Goal: Task Accomplishment & Management: Manage account settings

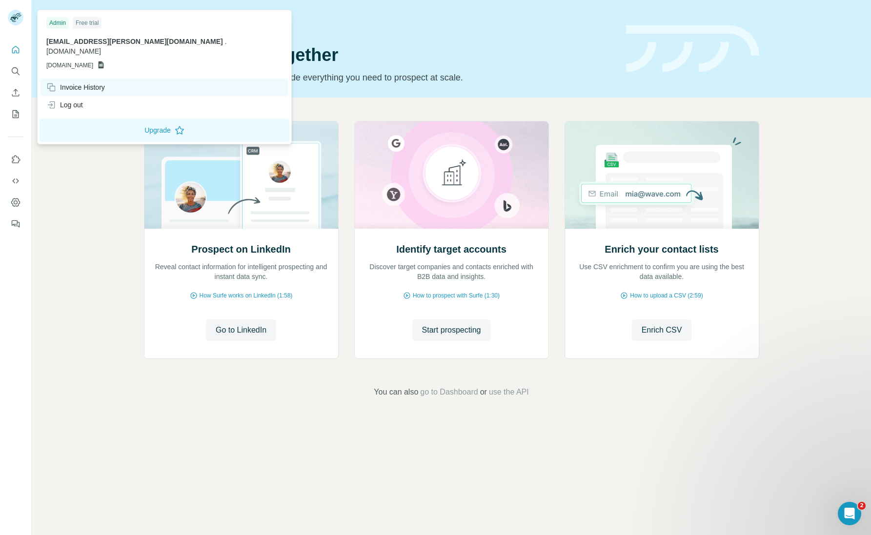
click at [90, 82] on div "Invoice History" at bounding box center [75, 87] width 59 height 10
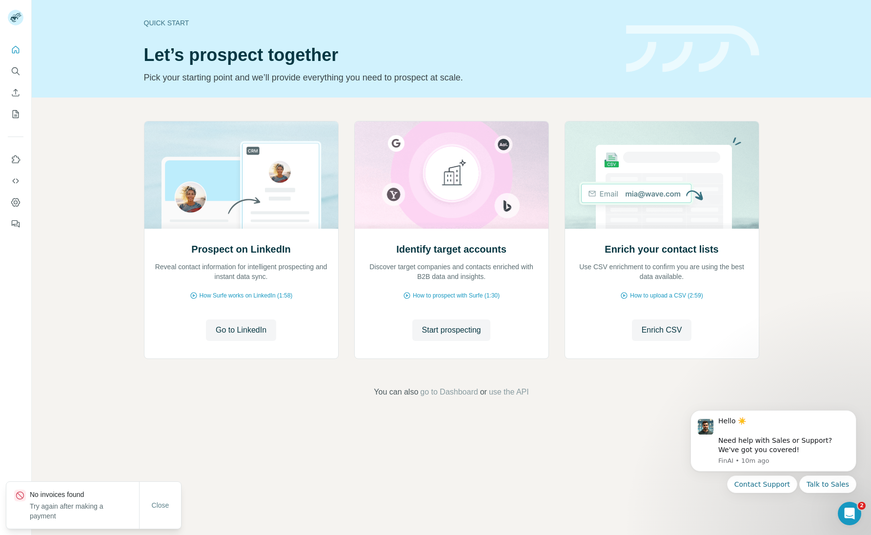
click at [68, 211] on div "Prospect on LinkedIn Reveal contact information for intelligent prospecting and…" at bounding box center [452, 260] width 840 height 324
click at [459, 394] on span "go to Dashboard" at bounding box center [449, 393] width 58 height 12
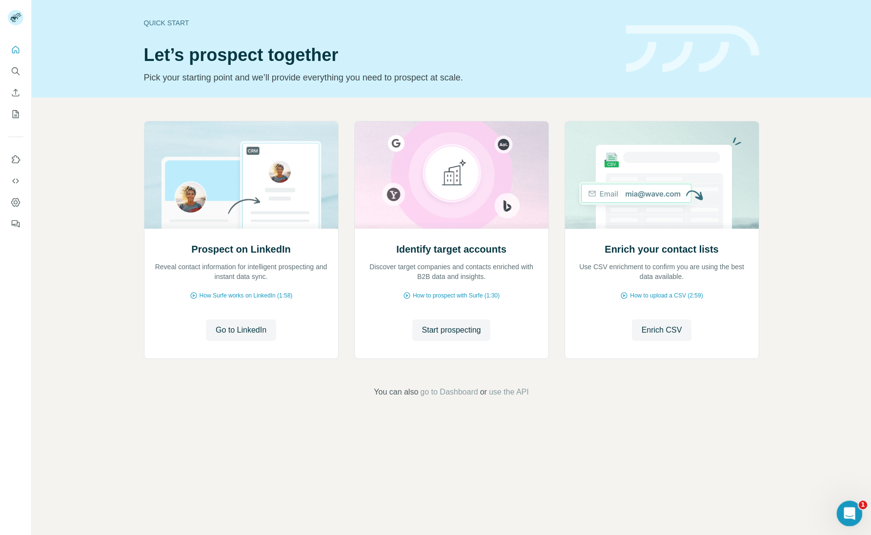
click at [843, 512] on icon "Open Intercom Messenger" at bounding box center [849, 513] width 16 height 16
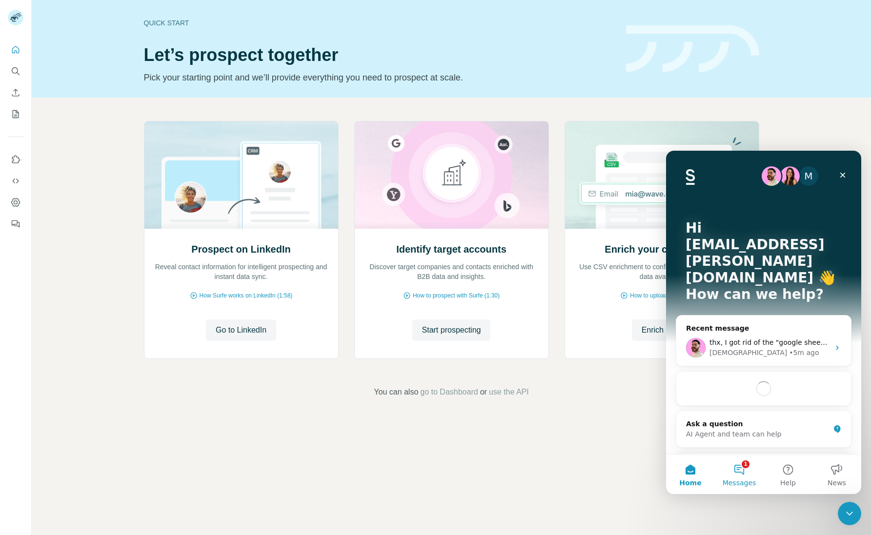
click at [740, 464] on button "1 Messages" at bounding box center [739, 474] width 49 height 39
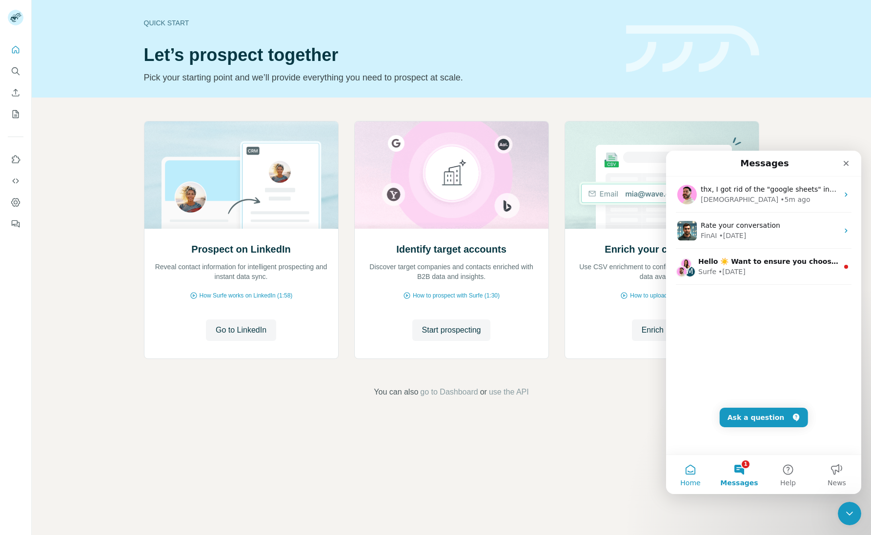
click at [685, 475] on button "Home" at bounding box center [690, 474] width 49 height 39
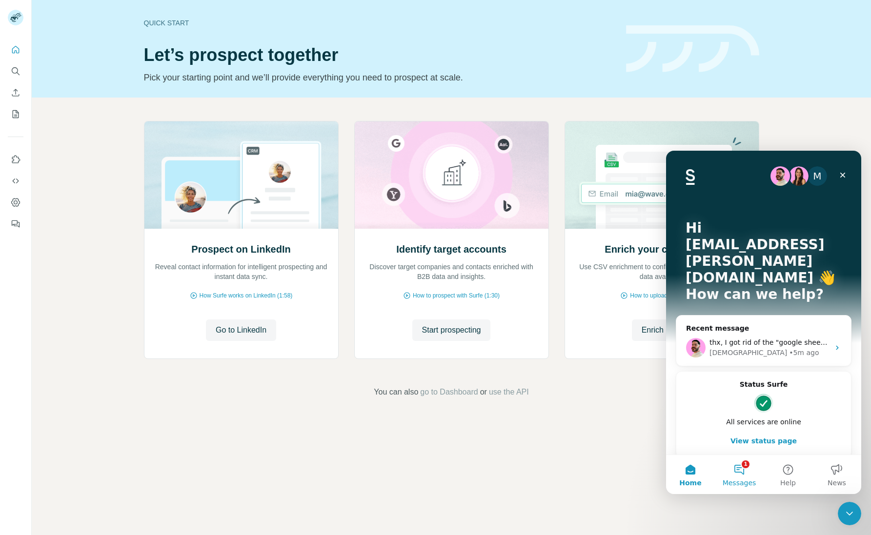
click at [735, 475] on button "1 Messages" at bounding box center [739, 474] width 49 height 39
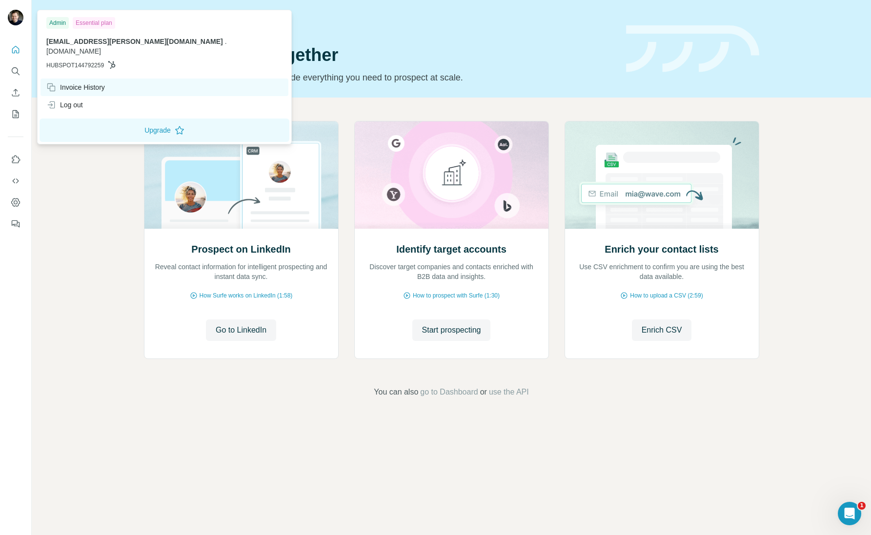
click at [76, 82] on div "Invoice History" at bounding box center [75, 87] width 59 height 10
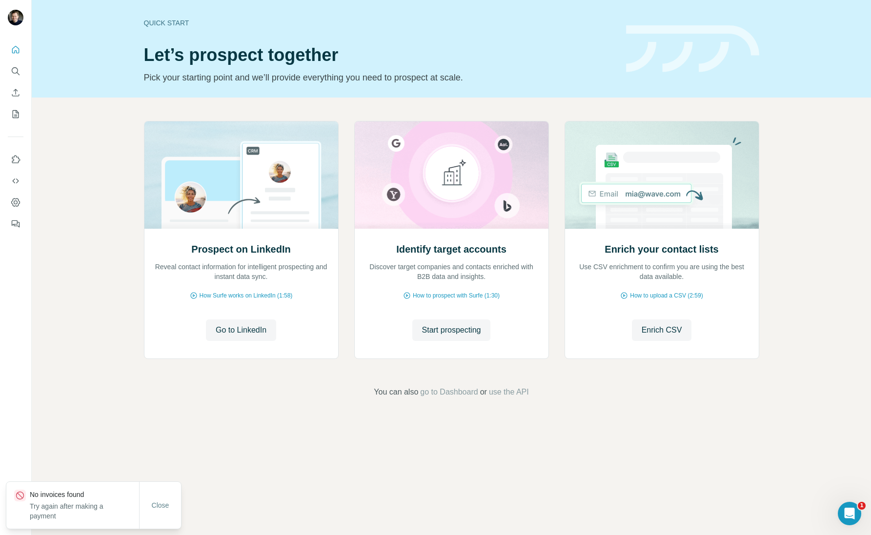
click at [316, 395] on footer "You can also go to Dashboard or use the API" at bounding box center [451, 393] width 785 height 12
